Goal: Task Accomplishment & Management: Complete application form

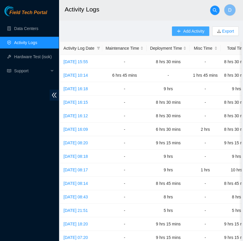
click at [192, 31] on span "Add Activity" at bounding box center [193, 31] width 21 height 6
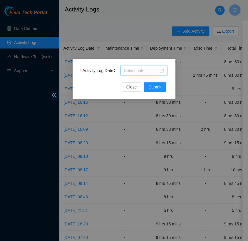
click at [144, 71] on input "Activity Log Date" at bounding box center [141, 70] width 35 height 6
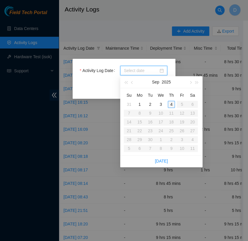
type input "2025-09-04"
type input "2025-09-03"
click at [159, 104] on div "3" at bounding box center [160, 104] width 7 height 7
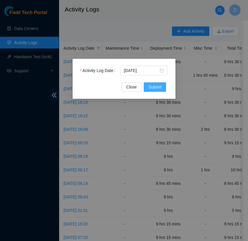
click at [162, 89] on button "Submit" at bounding box center [155, 86] width 22 height 9
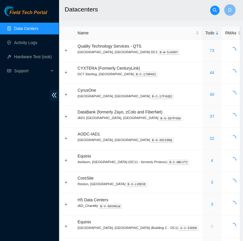
click at [44, 48] on ul "Data Centers Activity Logs Hardware Test (isok) Support" at bounding box center [29, 49] width 59 height 56
click at [37, 45] on link "Activity Logs" at bounding box center [25, 42] width 23 height 5
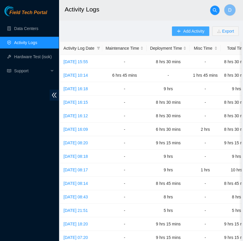
click at [193, 30] on span "Add Activity" at bounding box center [193, 31] width 21 height 6
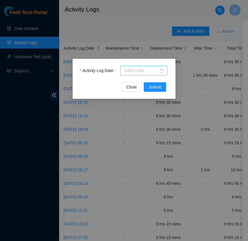
click at [151, 66] on div at bounding box center [143, 70] width 47 height 9
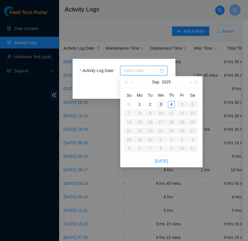
type input "[DATE]"
click at [161, 106] on div "3" at bounding box center [160, 104] width 7 height 7
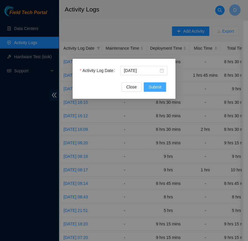
click at [159, 90] on span "Submit" at bounding box center [154, 87] width 13 height 6
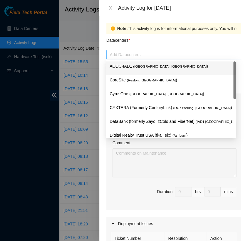
click at [130, 58] on div at bounding box center [174, 54] width 132 height 7
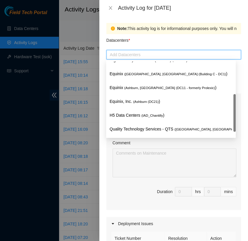
scroll to position [77, 0]
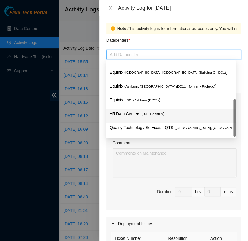
click at [157, 114] on span "( IAD_Chantilly" at bounding box center [152, 114] width 22 height 4
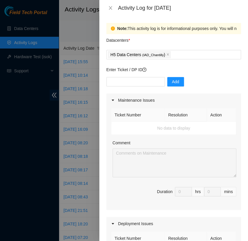
click at [182, 40] on div "Datacenters *" at bounding box center [173, 42] width 135 height 16
click at [143, 80] on input "text" at bounding box center [135, 81] width 58 height 9
type input "DP82711"
click at [177, 84] on button "Add" at bounding box center [175, 81] width 17 height 9
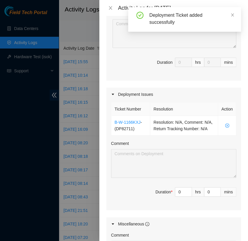
scroll to position [129, 0]
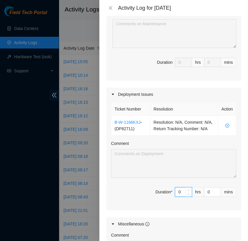
click at [178, 196] on input "0" at bounding box center [183, 191] width 16 height 9
type input "9"
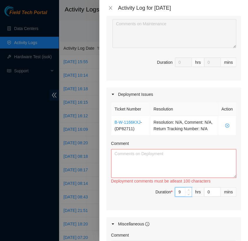
type input "9"
click at [135, 166] on textarea "Comment" at bounding box center [173, 163] width 125 height 29
paste textarea "[nie-field-iad]DP82711 @ H5"
paste textarea "Hi team, EOD update: - updated firmware on pdus ( racks C-NO-05 and C-IJ-04 ) -…"
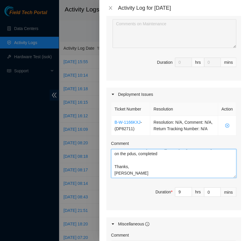
scroll to position [50, 0]
paste textarea "[nie-field-iad]DP82682 at H5"
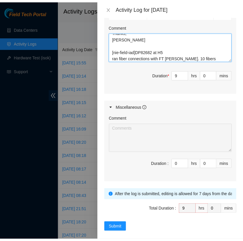
scroll to position [258, 0]
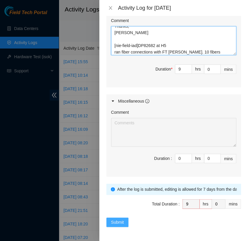
type textarea "[nie-field-iad]DP82711 @ H5 Hi team, EOD update: - updated firmware on pdus ( r…"
click at [118, 222] on span "Submit" at bounding box center [117, 222] width 13 height 6
